Goal: Task Accomplishment & Management: Complete application form

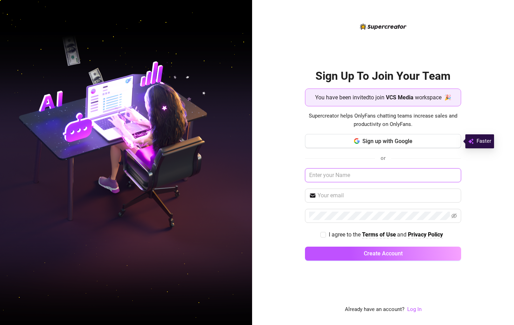
click at [367, 175] on input "text" at bounding box center [383, 175] width 156 height 14
type input "k"
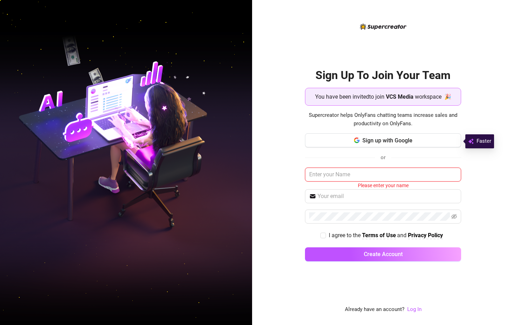
type input "k"
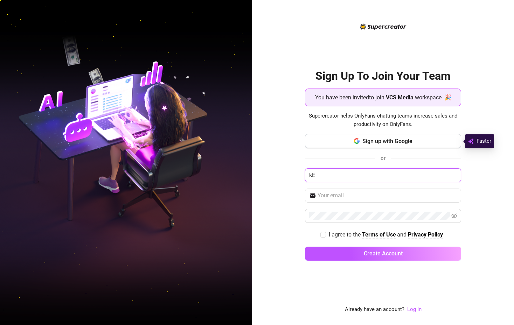
type input "k"
type input "[PERSON_NAME]"
click at [339, 194] on input "text" at bounding box center [386, 195] width 139 height 8
type input "[EMAIL_ADDRESS][DOMAIN_NAME]"
click at [324, 235] on input "I agree to the Terms of Use and Privacy Policy" at bounding box center [322, 234] width 5 height 5
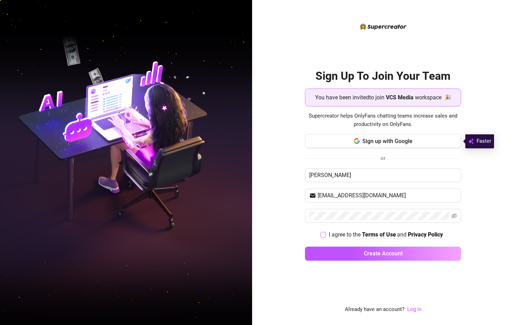
checkbox input "true"
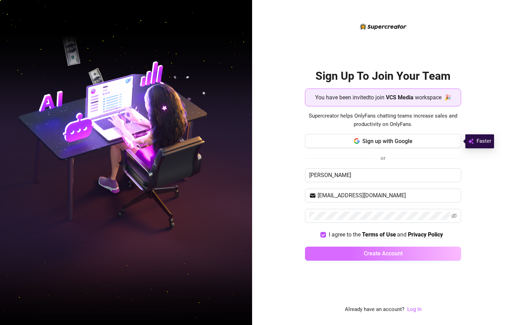
click at [388, 254] on span "Create Account" at bounding box center [383, 253] width 39 height 7
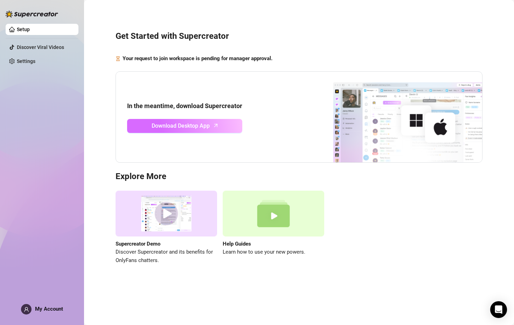
click at [193, 127] on span "Download Desktop App" at bounding box center [181, 125] width 58 height 9
